Goal: Task Accomplishment & Management: Complete application form

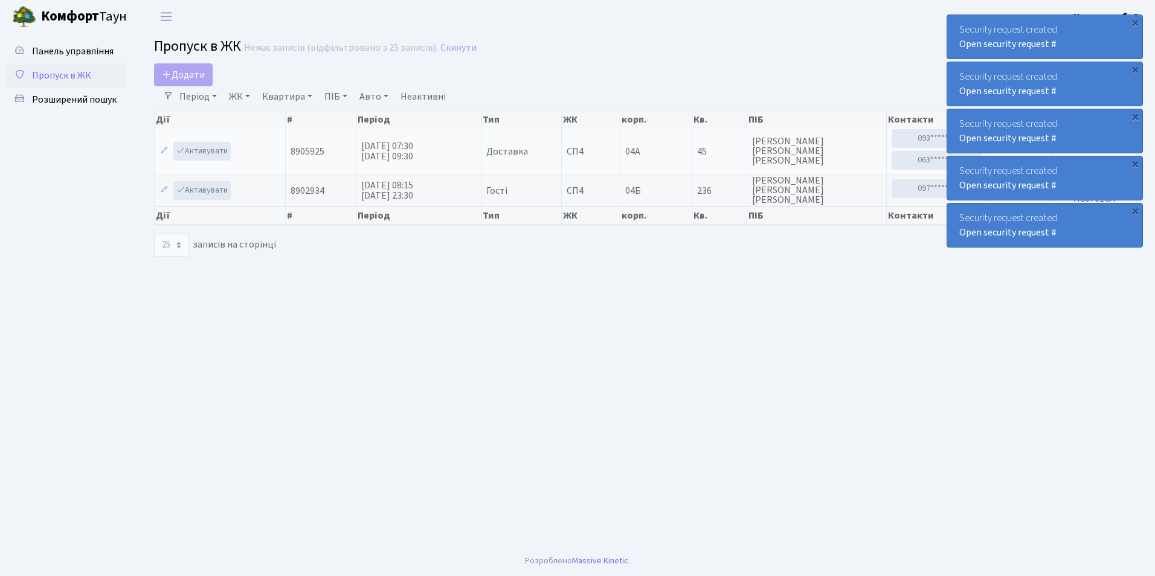
select select "25"
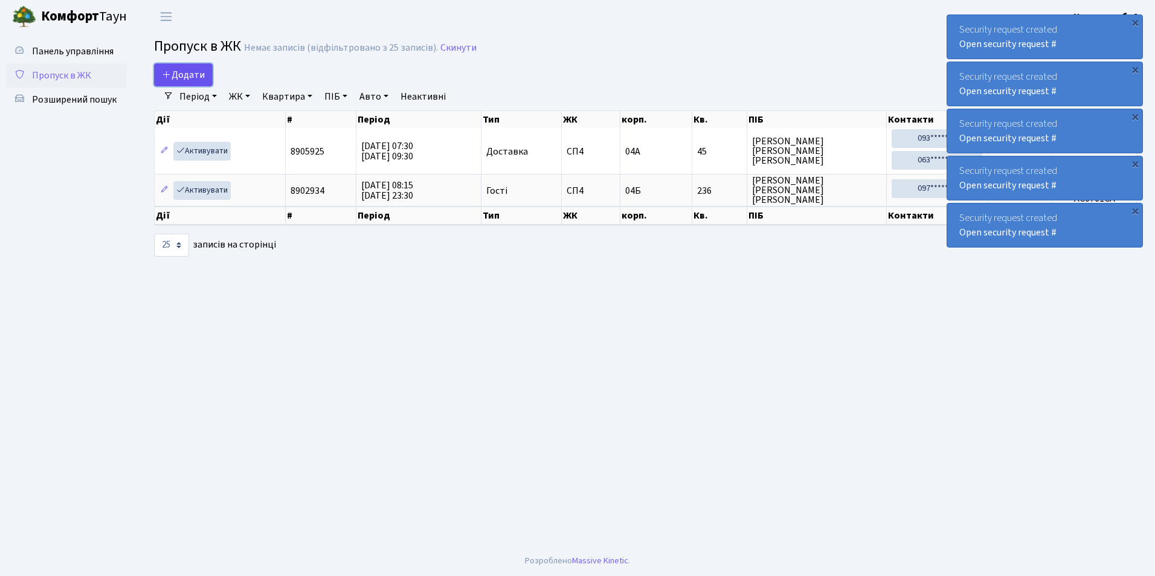
click at [173, 75] on span "Додати" at bounding box center [183, 74] width 43 height 13
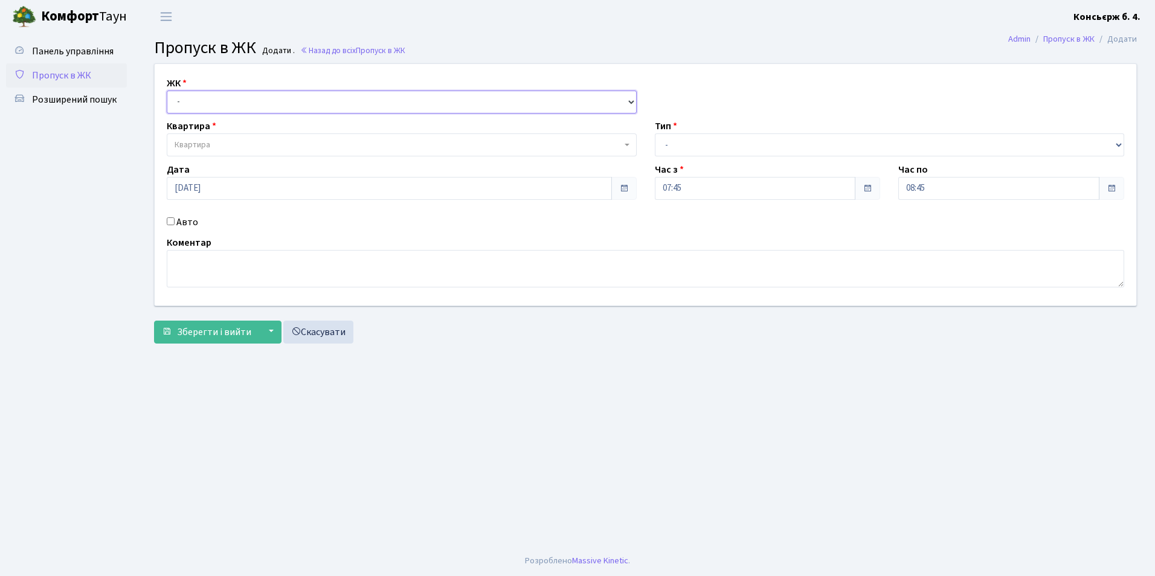
click at [208, 106] on select "- СП4, Столичне шосе, 5" at bounding box center [402, 102] width 470 height 23
select select "325"
click at [167, 91] on select "- СП4, Столичне шосе, 5" at bounding box center [402, 102] width 470 height 23
select select
click at [221, 148] on span "Квартира" at bounding box center [398, 145] width 447 height 12
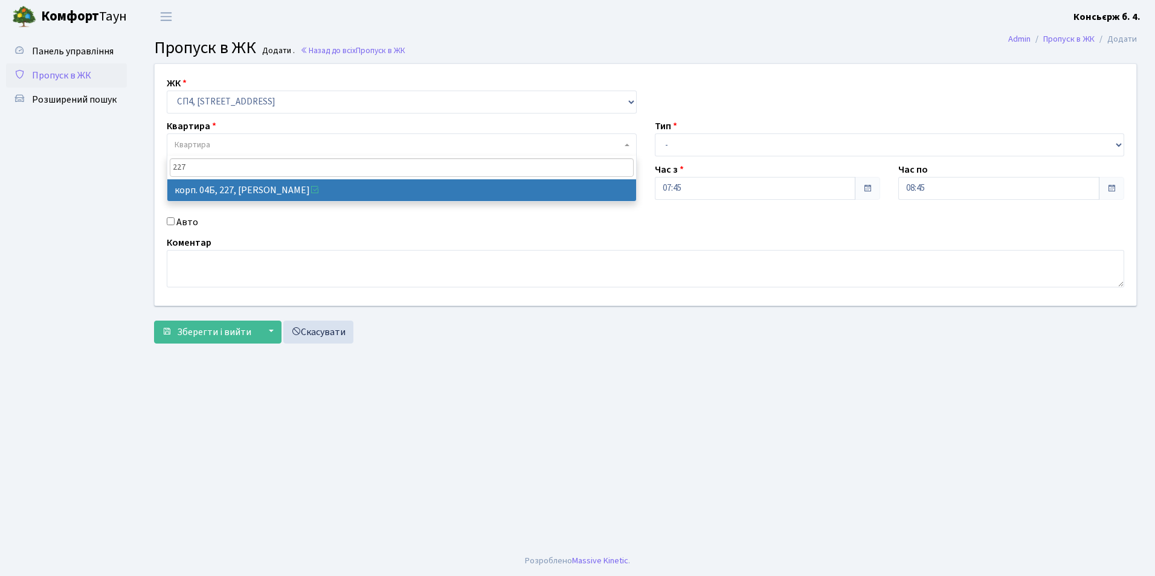
type input "227"
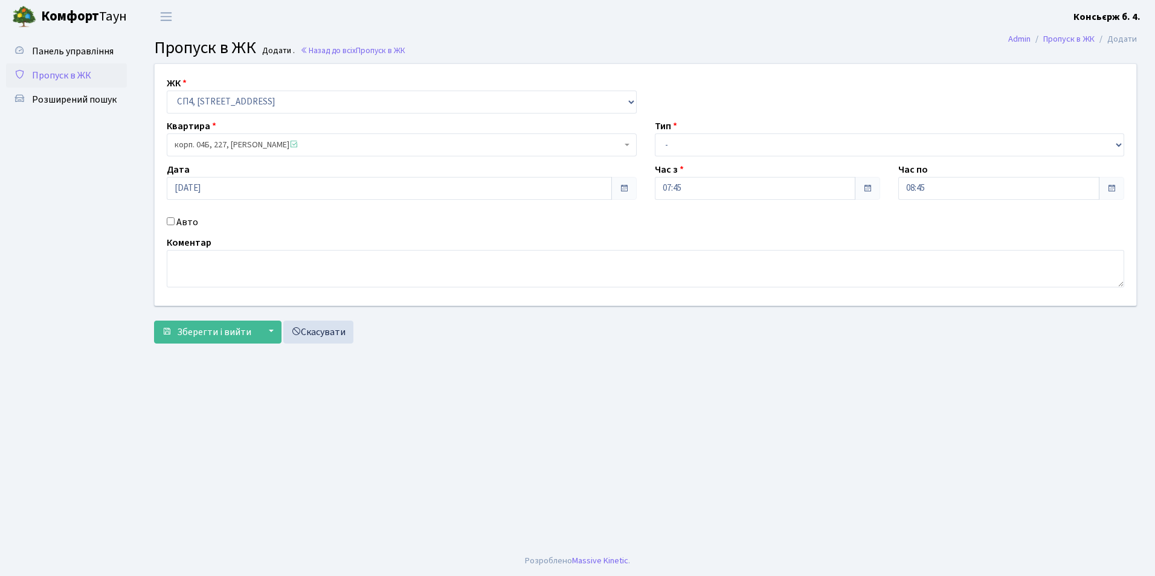
select select "21255"
click at [696, 144] on select "- Доставка Таксі Гості Сервіс" at bounding box center [890, 144] width 470 height 23
select select "2"
click at [655, 133] on select "- Доставка Таксі Гості Сервіс" at bounding box center [890, 144] width 470 height 23
click at [171, 221] on input "Авто" at bounding box center [171, 221] width 8 height 8
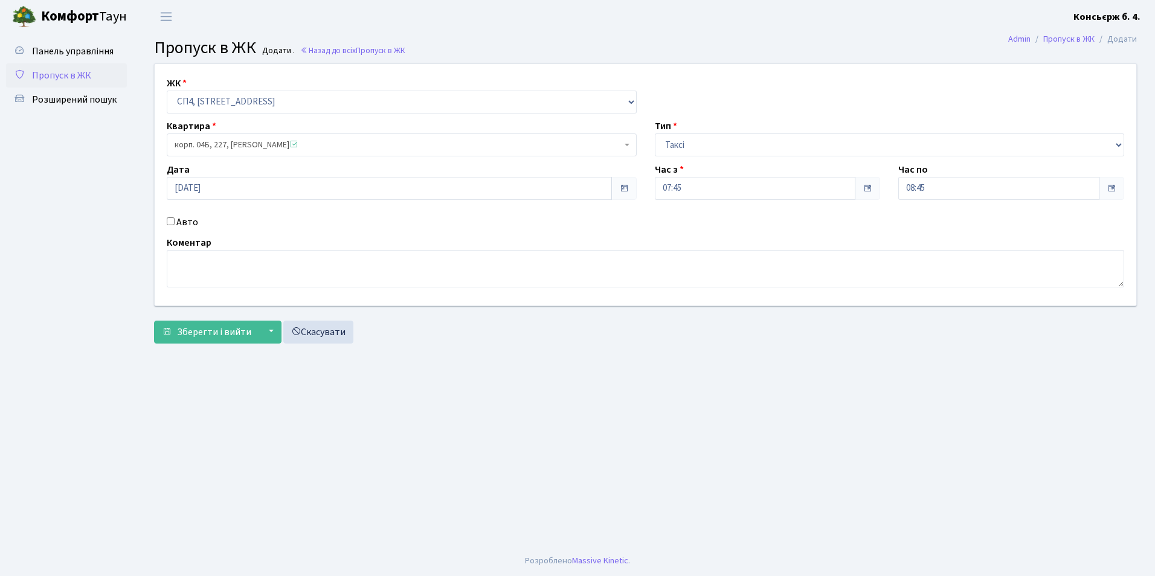
checkbox input "true"
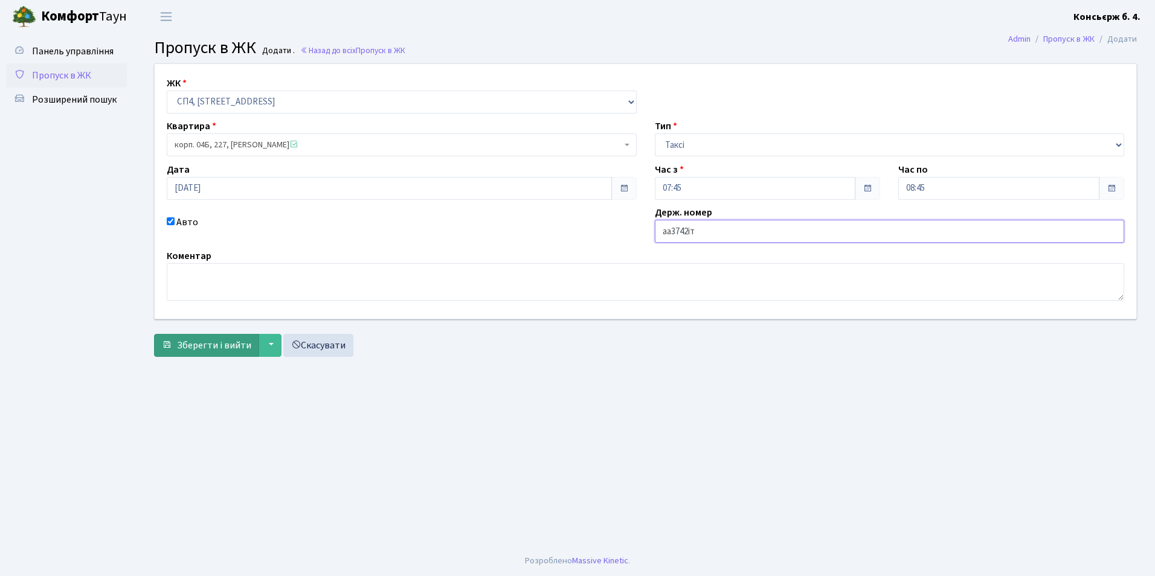
type input "аа3742іт"
click at [229, 344] on span "Зберегти і вийти" at bounding box center [214, 345] width 74 height 13
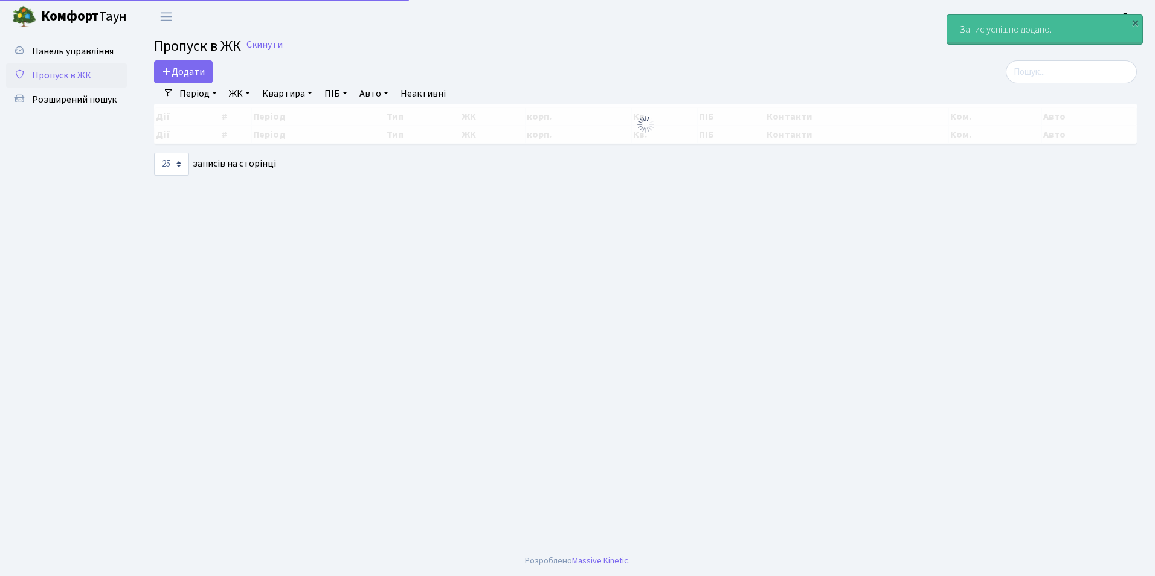
select select "25"
